Goal: Transaction & Acquisition: Download file/media

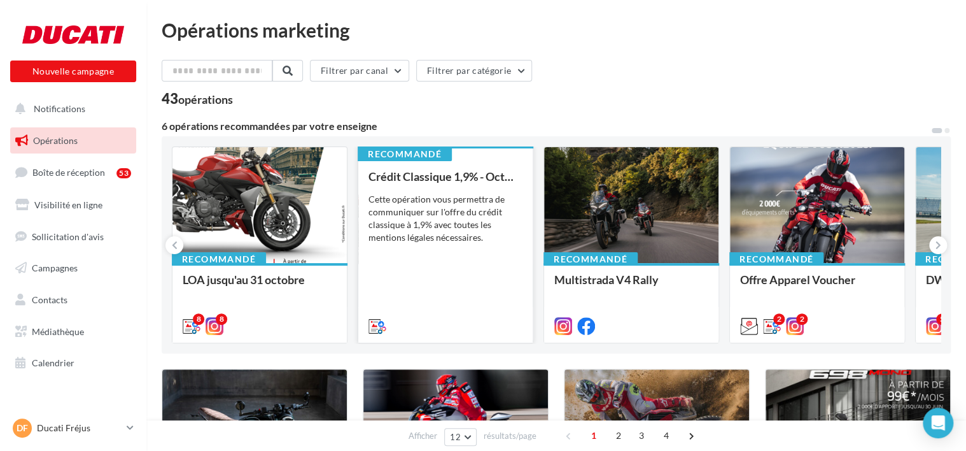
click at [395, 201] on div "Cette opération vous permettra de communiquer sur l'offre du crédit classique à…" at bounding box center [445, 218] width 154 height 51
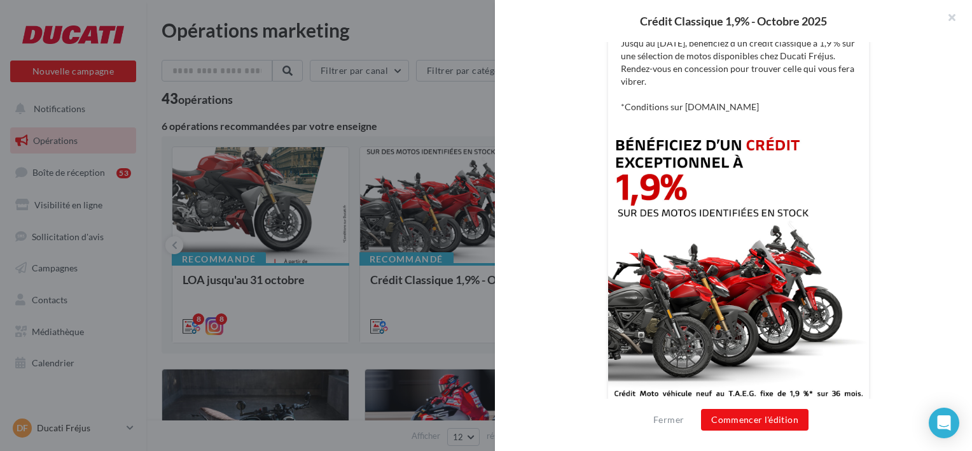
scroll to position [379, 0]
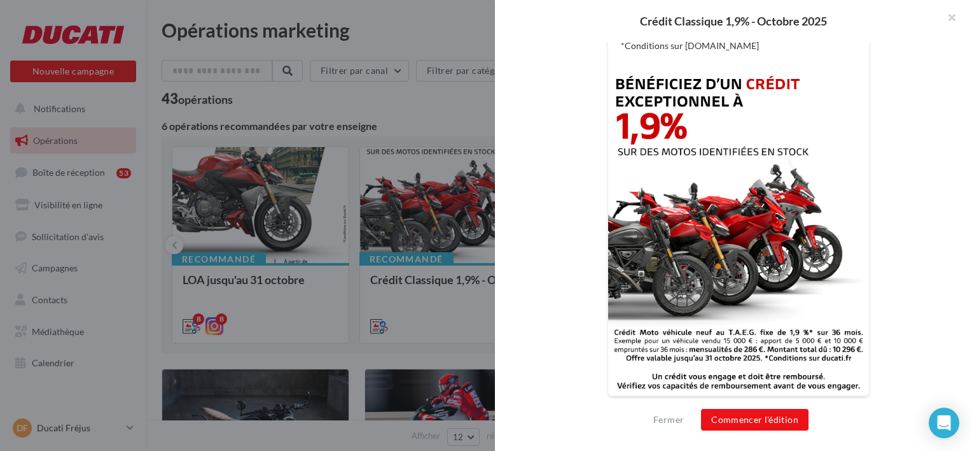
click at [369, 158] on div at bounding box center [486, 225] width 972 height 451
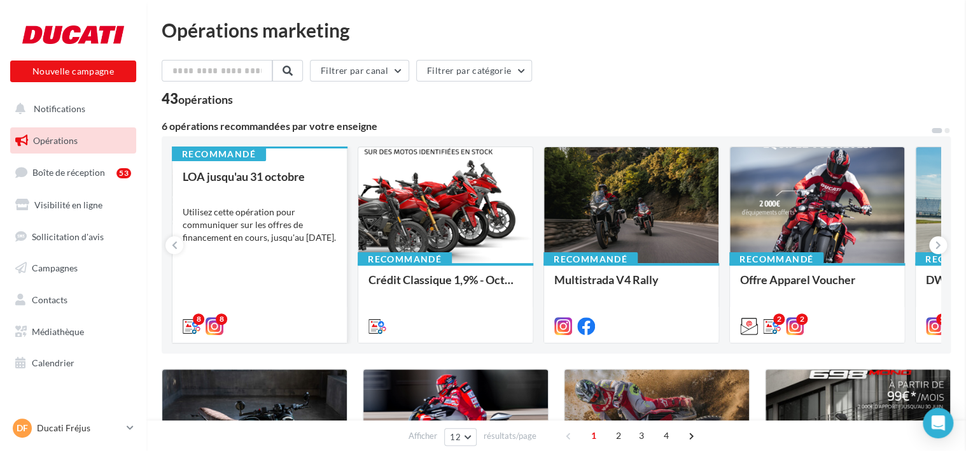
click at [202, 206] on div "Utilisez cette opération pour communiquer sur les offres de financement en cour…" at bounding box center [260, 225] width 154 height 38
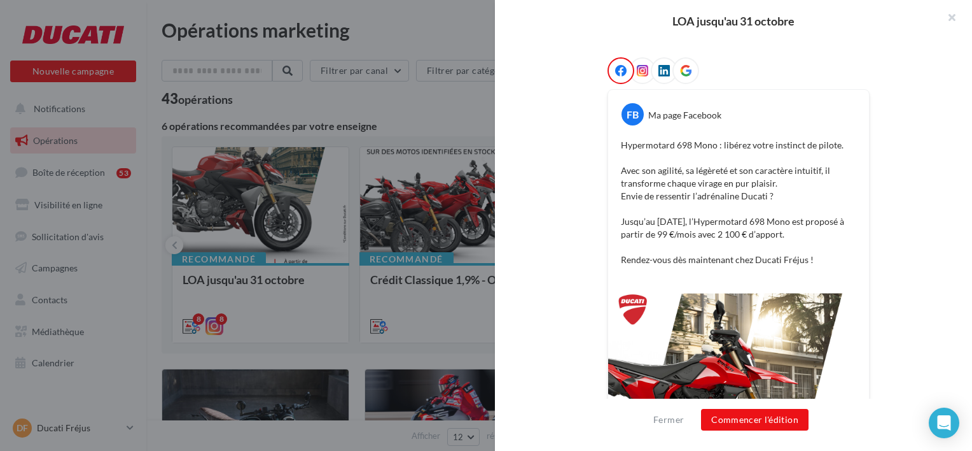
scroll to position [64, 0]
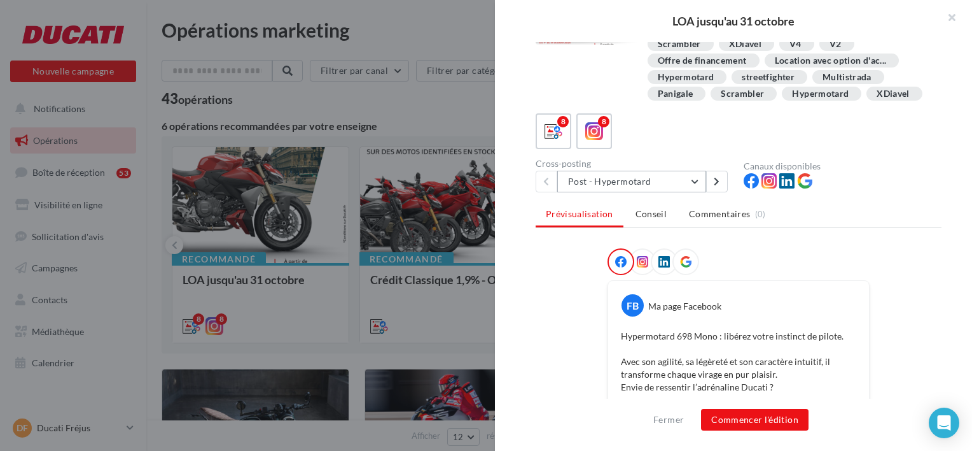
click at [605, 192] on button "Post - Hypermotard" at bounding box center [631, 182] width 149 height 22
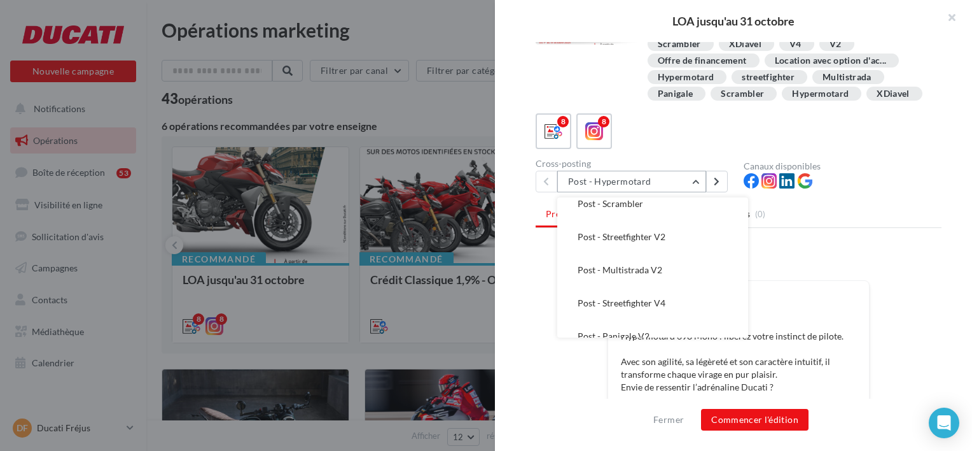
scroll to position [125, 0]
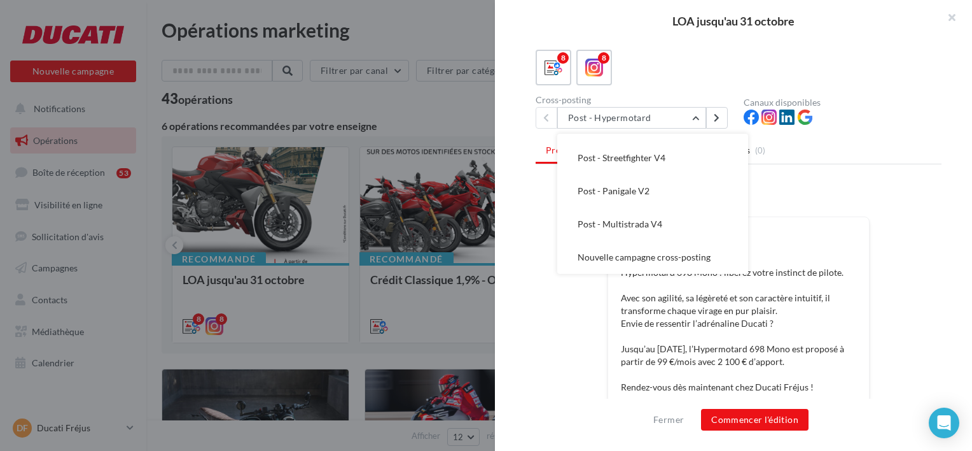
click at [529, 295] on div "Description Utilisez cette opération pour communiquer sur les offres de finance…" at bounding box center [738, 226] width 487 height 368
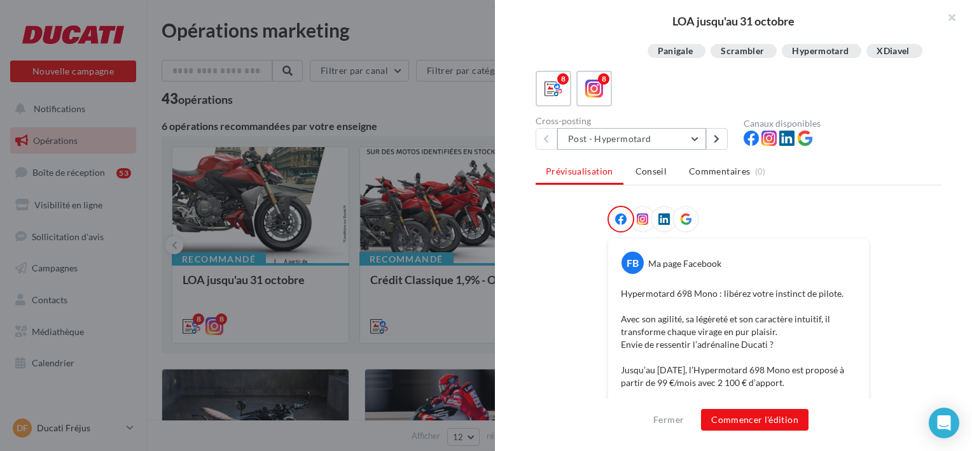
scroll to position [102, 0]
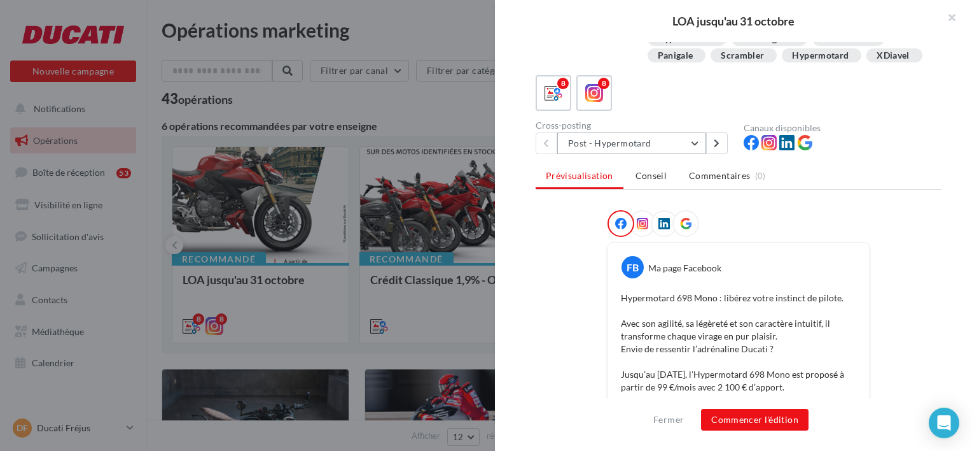
click at [601, 154] on button "Post - Hypermotard" at bounding box center [631, 143] width 149 height 22
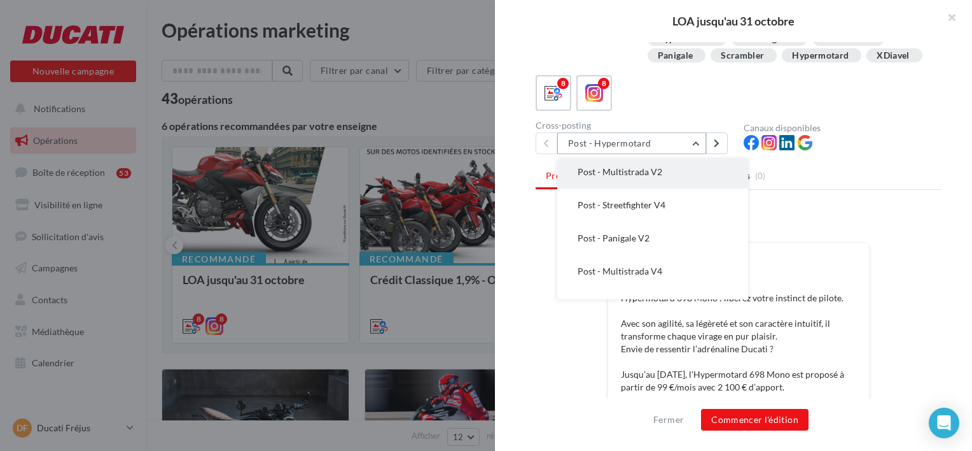
scroll to position [125, 0]
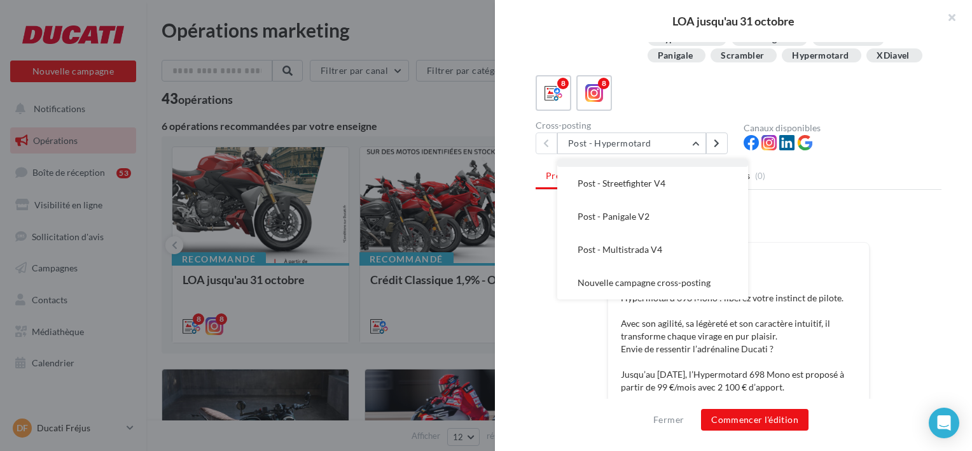
click at [660, 233] on button "Post - Panigale V2" at bounding box center [652, 216] width 191 height 33
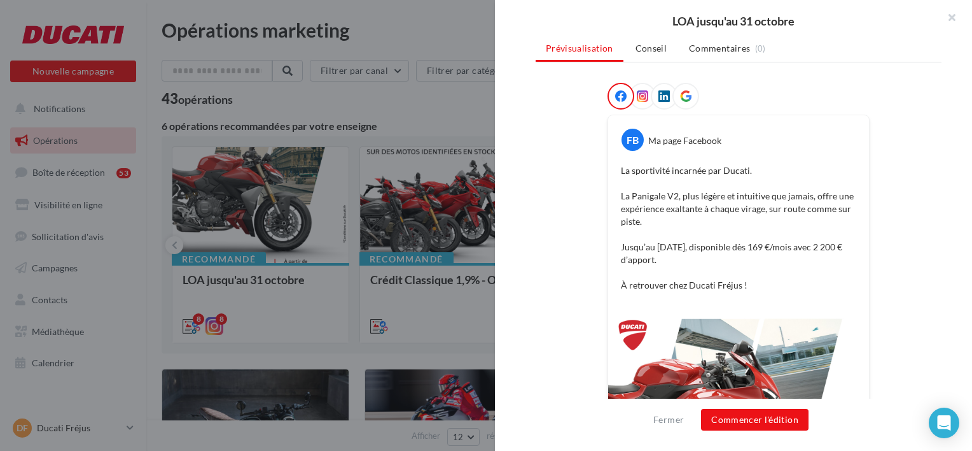
scroll to position [229, 0]
click at [637, 102] on icon at bounding box center [642, 95] width 11 height 11
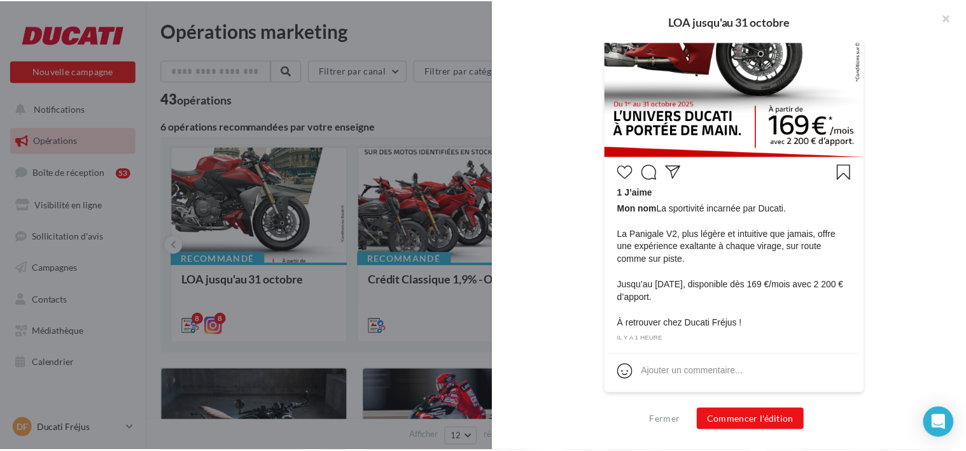
scroll to position [512, 0]
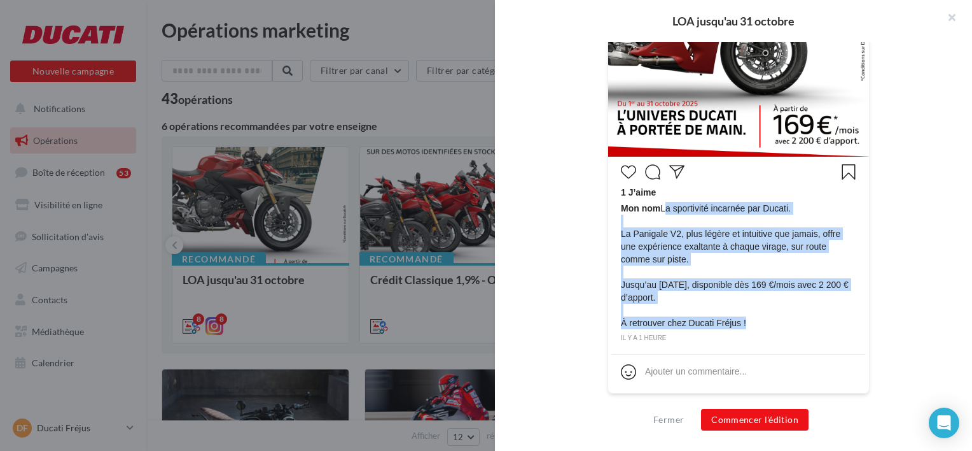
drag, startPoint x: 660, startPoint y: 206, endPoint x: 744, endPoint y: 319, distance: 140.5
click at [744, 319] on span "Mon nom La sportivité incarnée par Ducati. La Panigale V2, plus légère et intui…" at bounding box center [738, 265] width 235 height 127
copy span "La sportivité incarnée par Ducati. La Panigale V2, plus légère et intuitive que…"
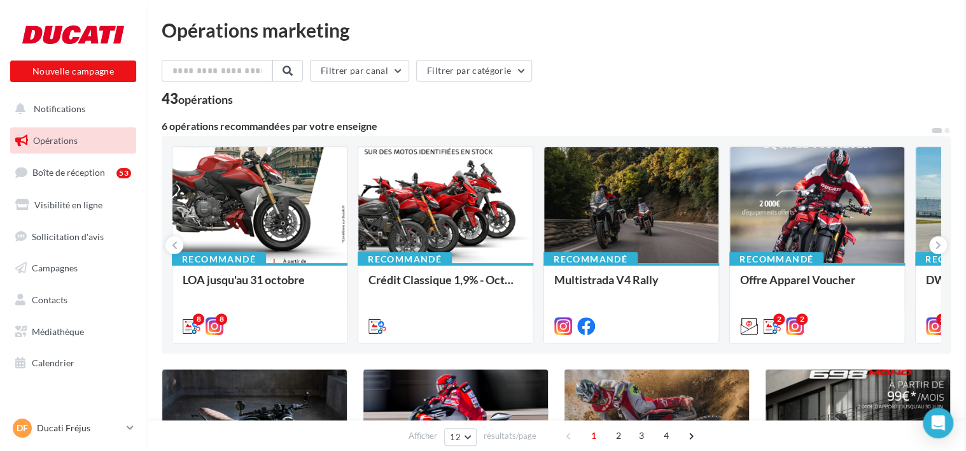
drag, startPoint x: 48, startPoint y: 339, endPoint x: 53, endPoint y: 333, distance: 7.3
click at [48, 339] on link "Médiathèque" at bounding box center [73, 331] width 131 height 27
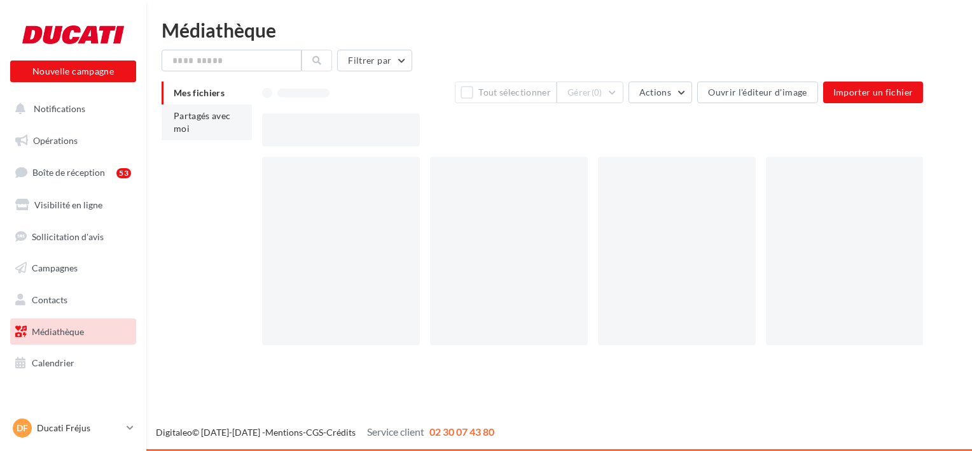
click at [233, 133] on li "Partagés avec moi" at bounding box center [207, 122] width 90 height 36
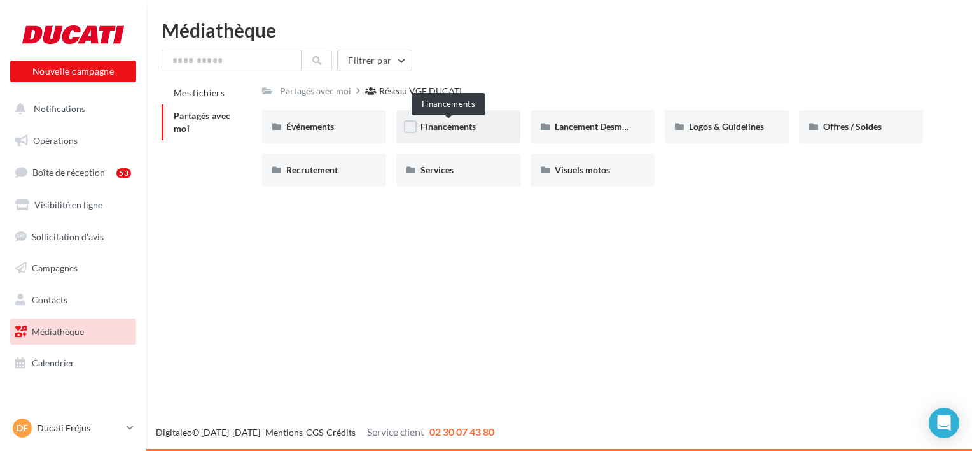
click at [436, 128] on span "Financements" at bounding box center [448, 126] width 55 height 11
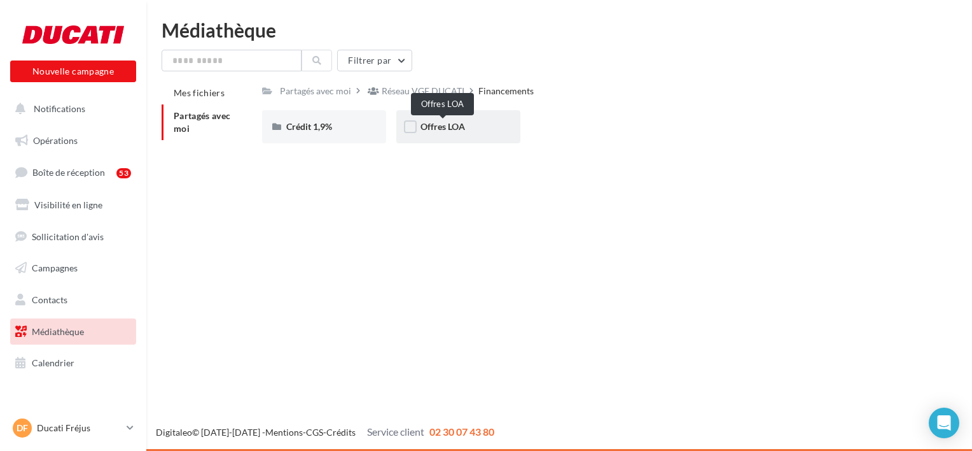
click at [440, 123] on span "Offres LOA" at bounding box center [443, 126] width 45 height 11
click at [472, 128] on span "Octobre 2025" at bounding box center [448, 126] width 55 height 11
click at [363, 129] on div "Post" at bounding box center [324, 126] width 124 height 33
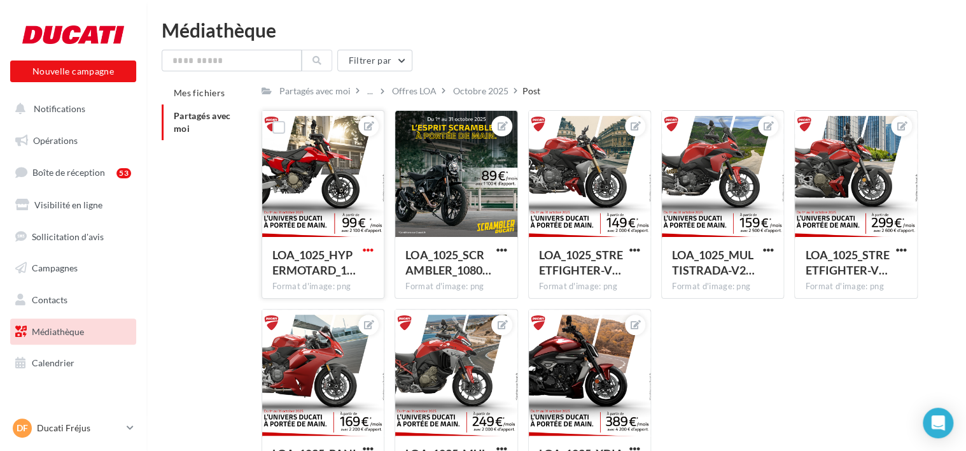
click at [364, 247] on span "button" at bounding box center [368, 249] width 11 height 11
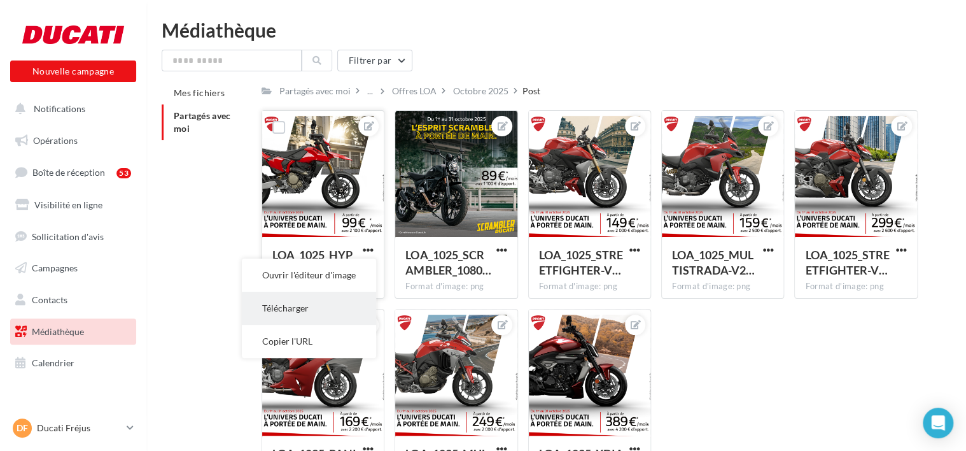
click at [341, 305] on button "Télécharger" at bounding box center [309, 307] width 134 height 33
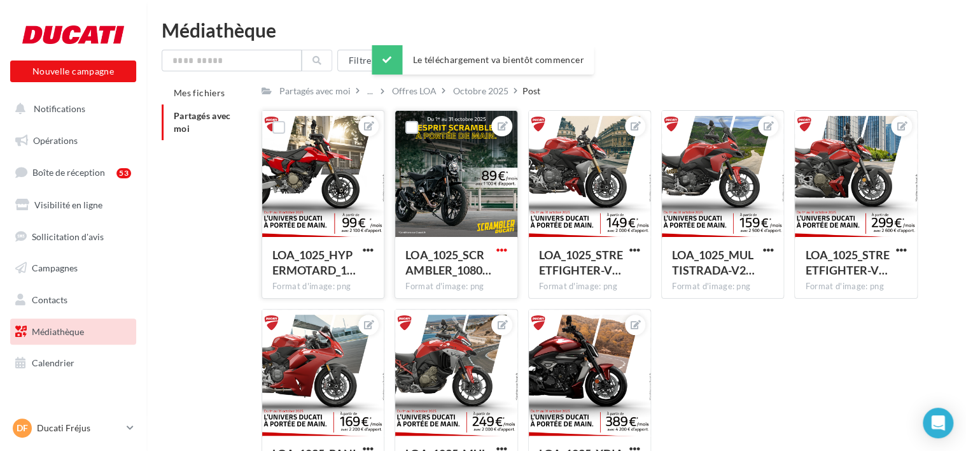
click at [501, 253] on span "button" at bounding box center [501, 249] width 11 height 11
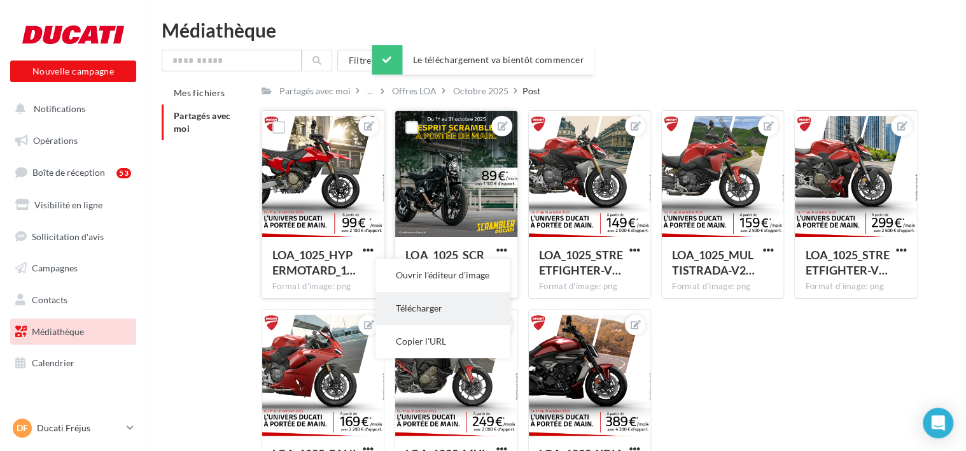
click at [475, 310] on button "Télécharger" at bounding box center [442, 307] width 134 height 33
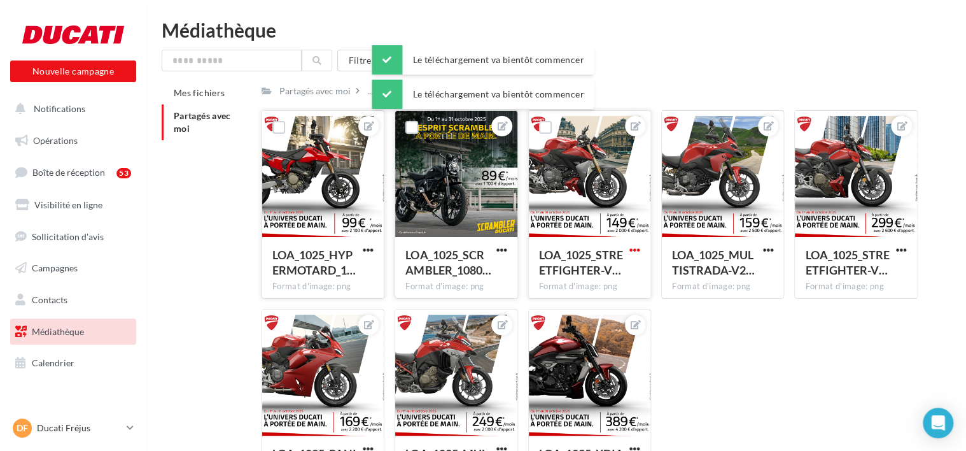
click at [631, 251] on span "button" at bounding box center [634, 249] width 11 height 11
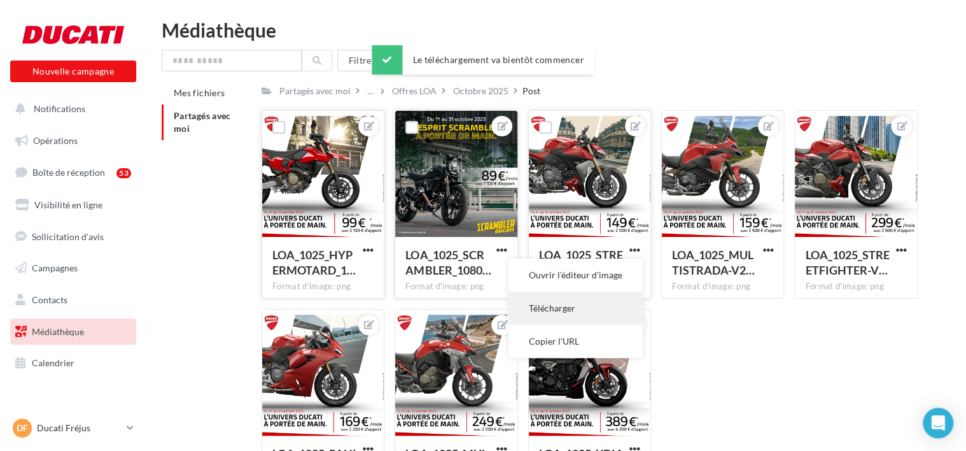
click at [605, 298] on button "Télécharger" at bounding box center [575, 307] width 134 height 33
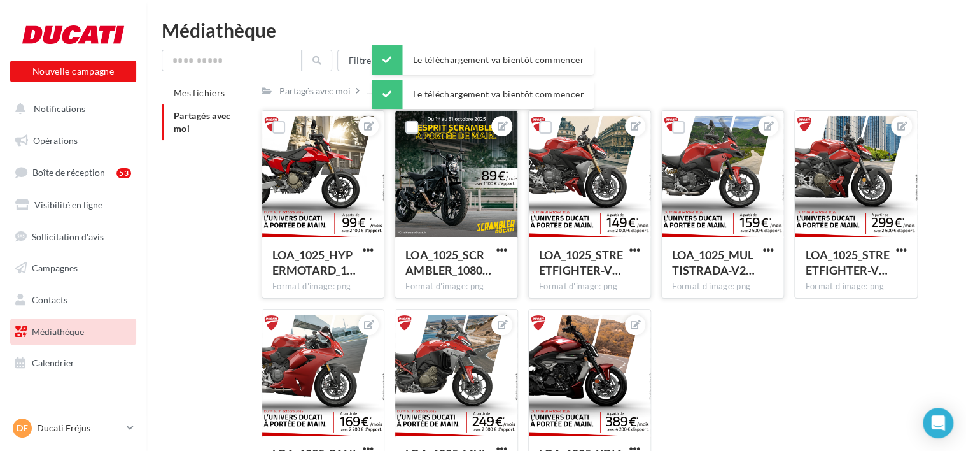
click at [760, 253] on button "button" at bounding box center [768, 250] width 16 height 13
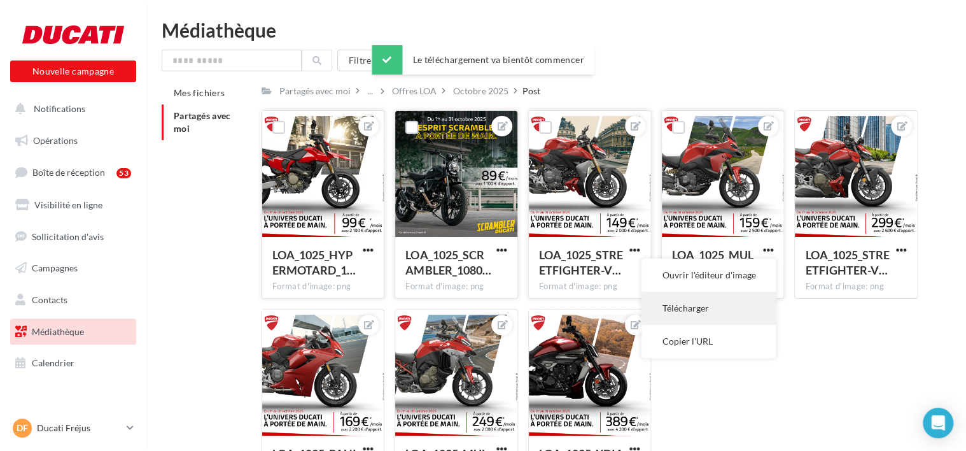
click at [748, 307] on button "Télécharger" at bounding box center [709, 307] width 134 height 33
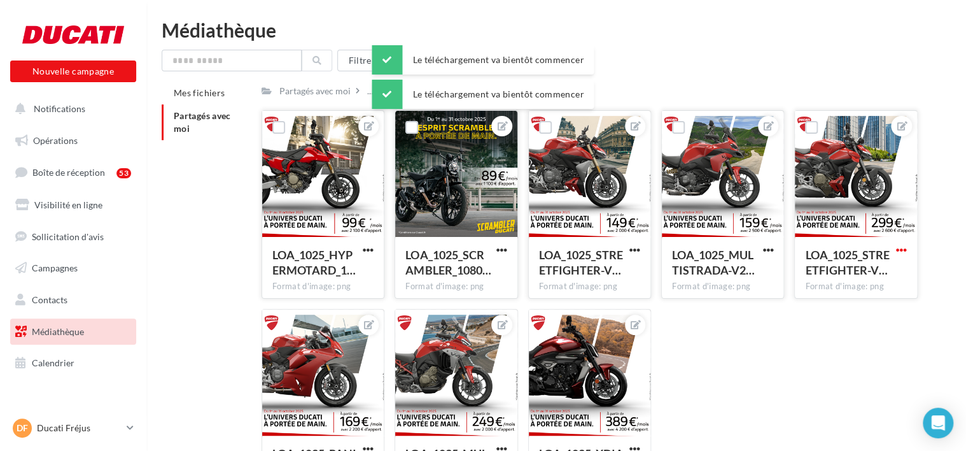
click at [902, 253] on span "button" at bounding box center [901, 249] width 11 height 11
click at [843, 308] on button "Télécharger" at bounding box center [842, 307] width 134 height 33
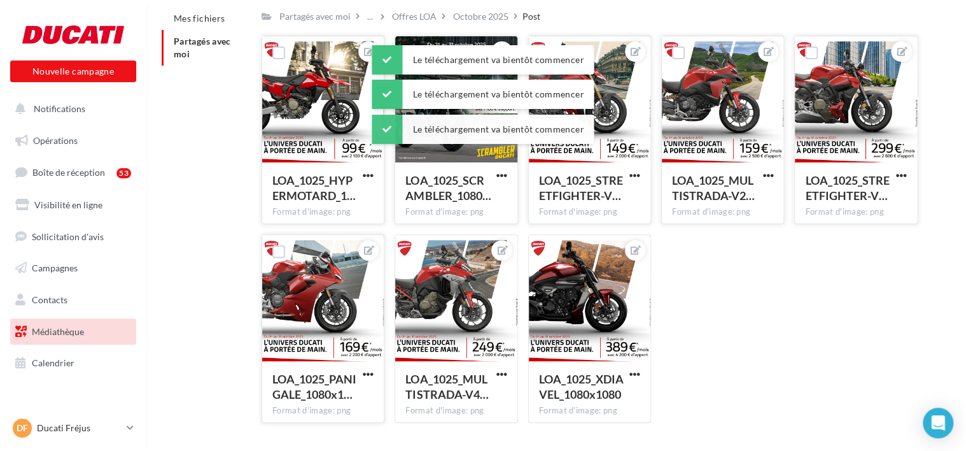
scroll to position [111, 0]
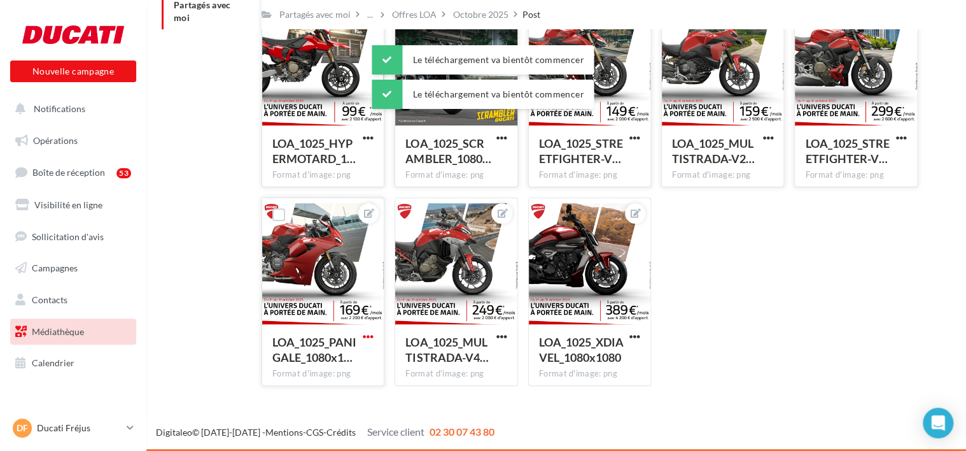
click at [370, 335] on span "button" at bounding box center [368, 336] width 11 height 11
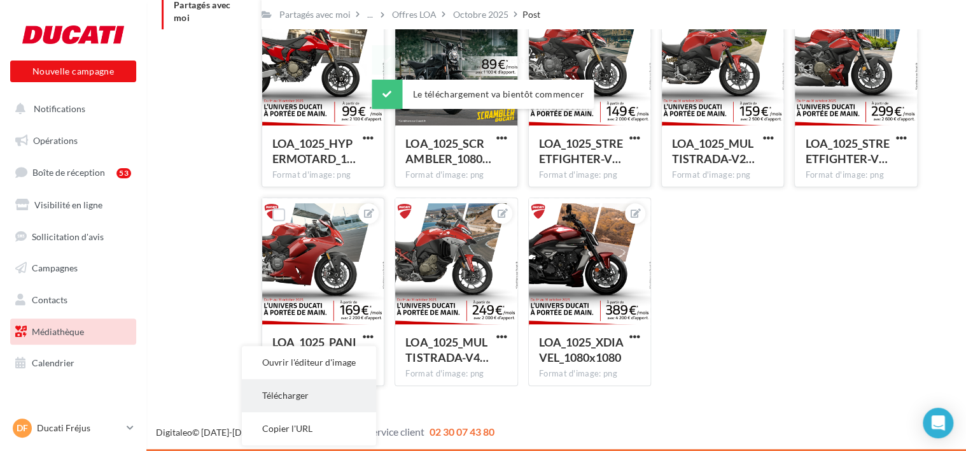
click at [350, 382] on button "Télécharger" at bounding box center [309, 395] width 134 height 33
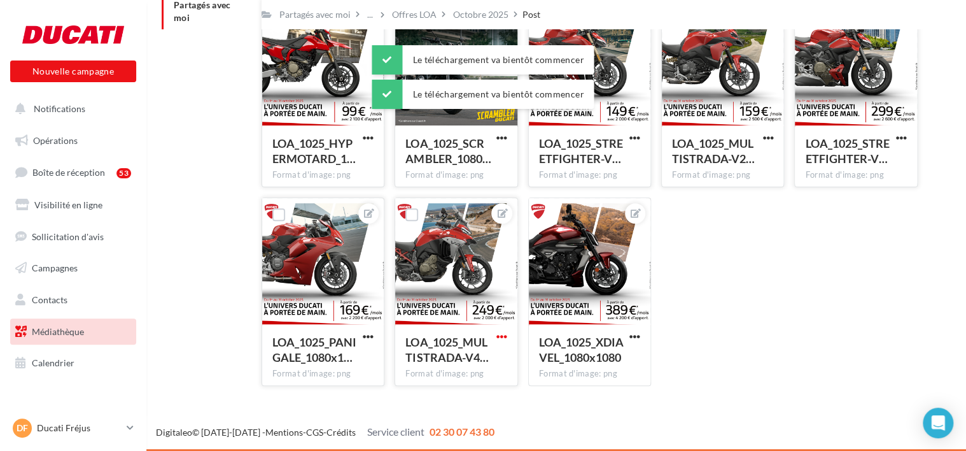
click at [501, 336] on span "button" at bounding box center [501, 336] width 11 height 11
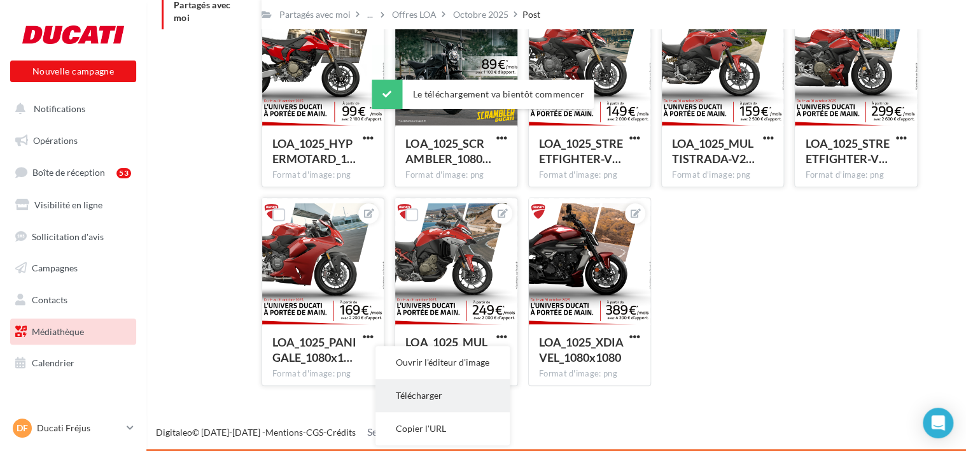
click at [477, 399] on button "Télécharger" at bounding box center [442, 395] width 134 height 33
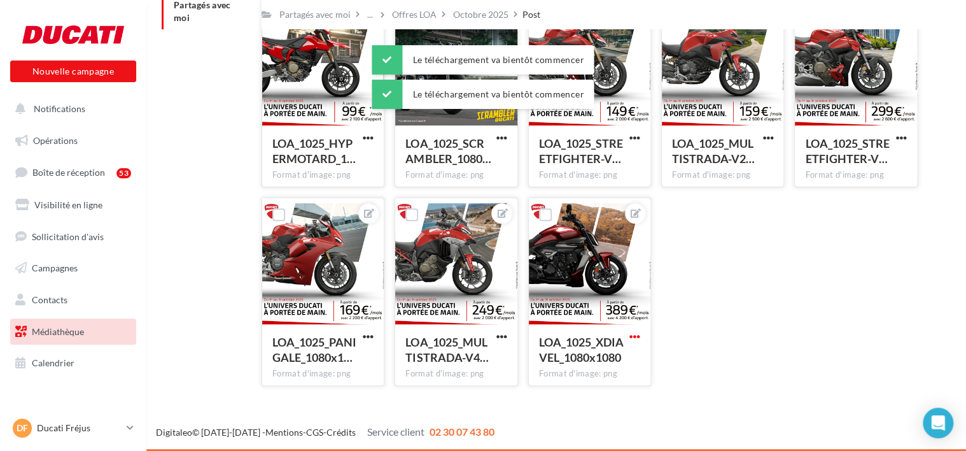
click at [629, 342] on span "button" at bounding box center [634, 336] width 11 height 11
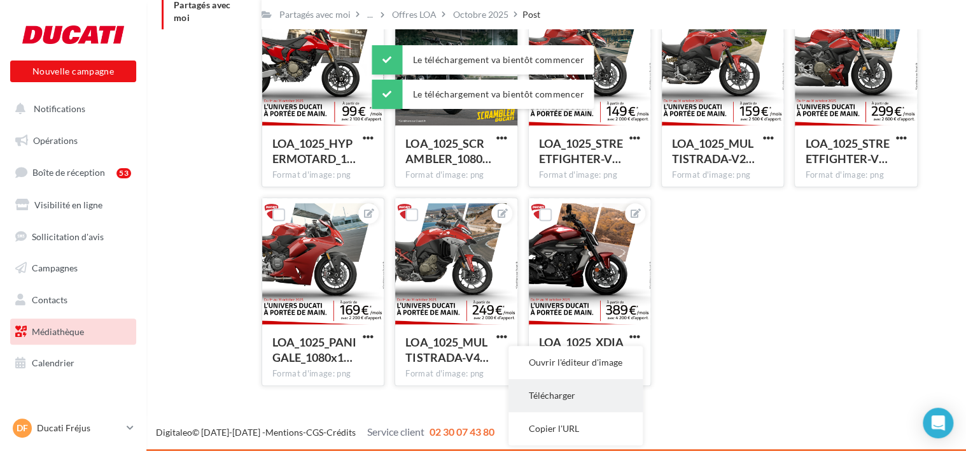
click at [614, 393] on button "Télécharger" at bounding box center [575, 395] width 134 height 33
